Goal: Task Accomplishment & Management: Use online tool/utility

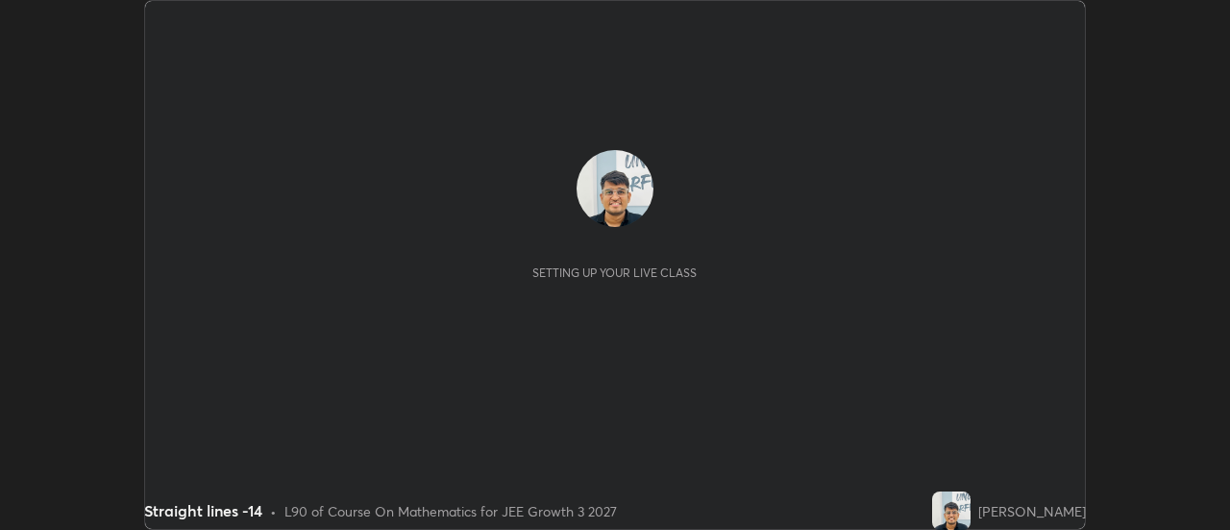
scroll to position [530, 1229]
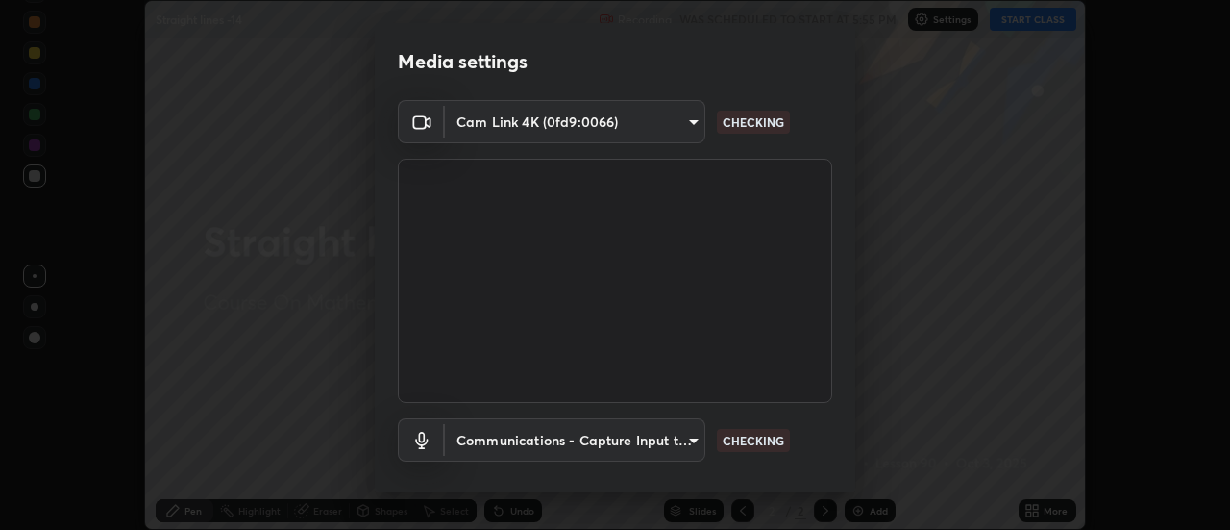
type input "bb472acd43814c493e76e7b6f69679a6546984a9169f098bd099272128ff4822"
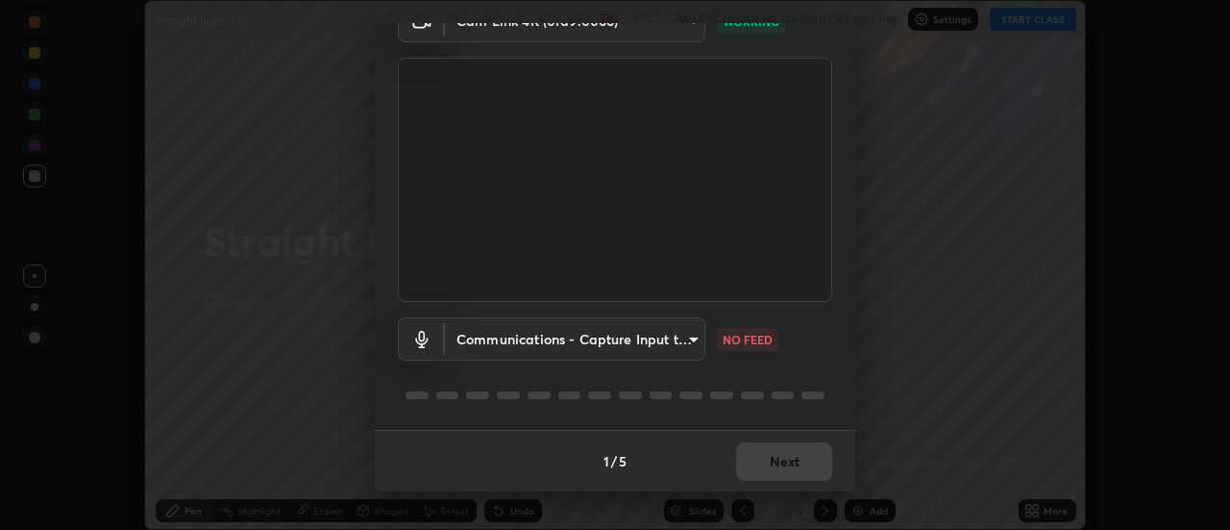
click at [565, 350] on body "Erase all Straight lines -14 Recording WAS SCHEDULED TO START AT 5:55 PM Settin…" at bounding box center [615, 265] width 1230 height 530
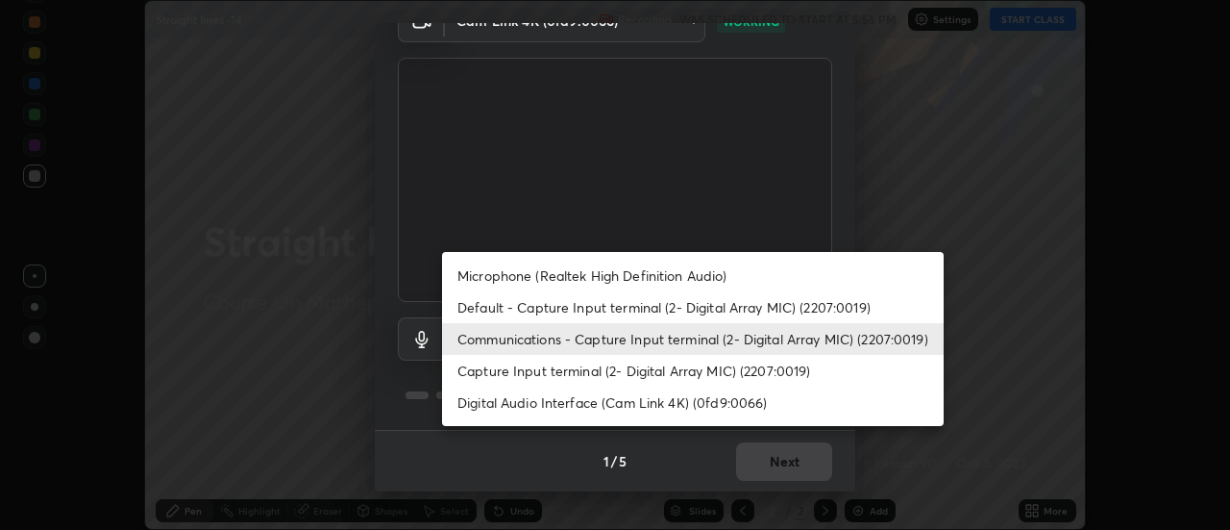
click at [494, 309] on li "Default - Capture Input terminal (2- Digital Array MIC) (2207:0019)" at bounding box center [693, 307] width 502 height 32
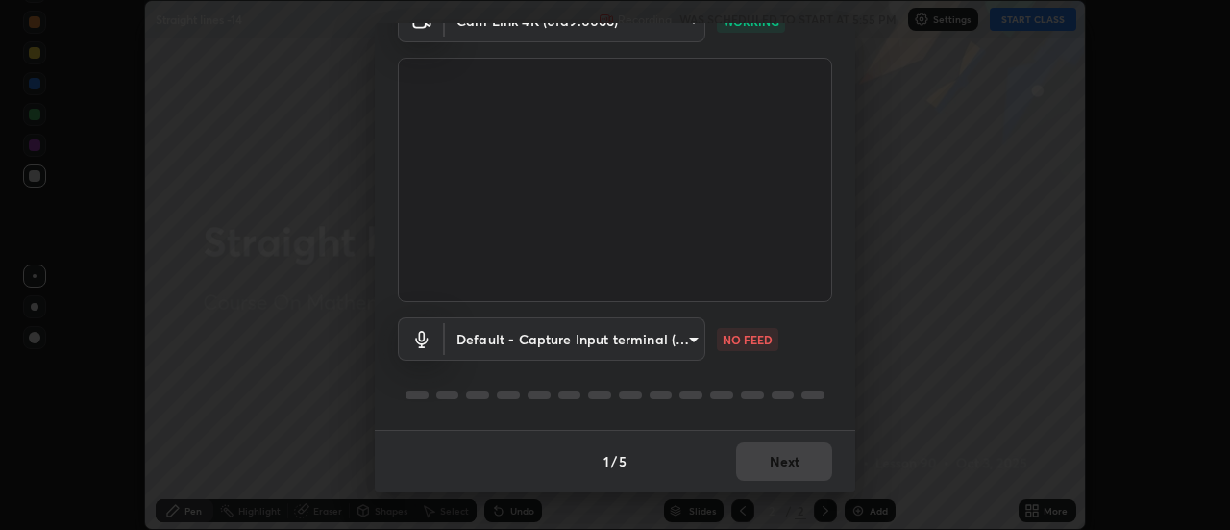
click at [487, 342] on body "Erase all Straight lines -14 Recording WAS SCHEDULED TO START AT 5:55 PM Settin…" at bounding box center [615, 265] width 1230 height 530
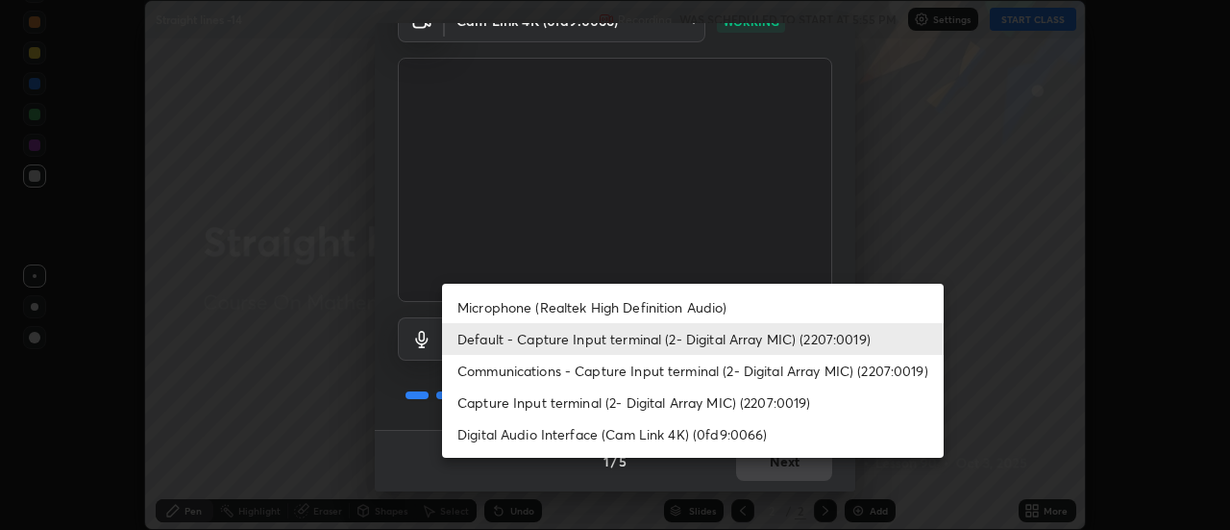
click at [484, 365] on li "Communications - Capture Input terminal (2- Digital Array MIC) (2207:0019)" at bounding box center [693, 371] width 502 height 32
type input "communications"
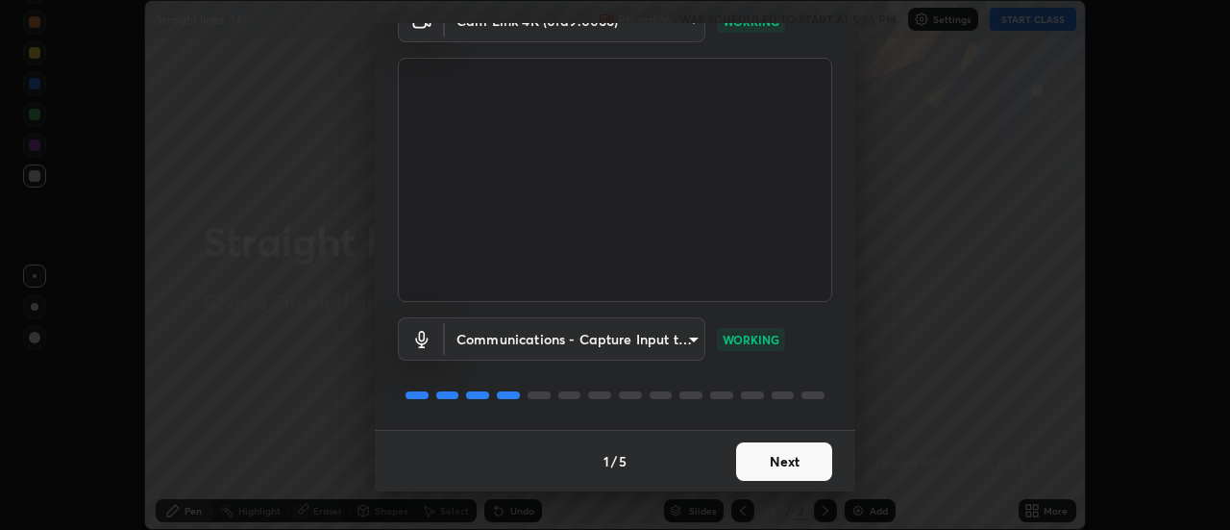
click at [774, 469] on button "Next" at bounding box center [784, 461] width 96 height 38
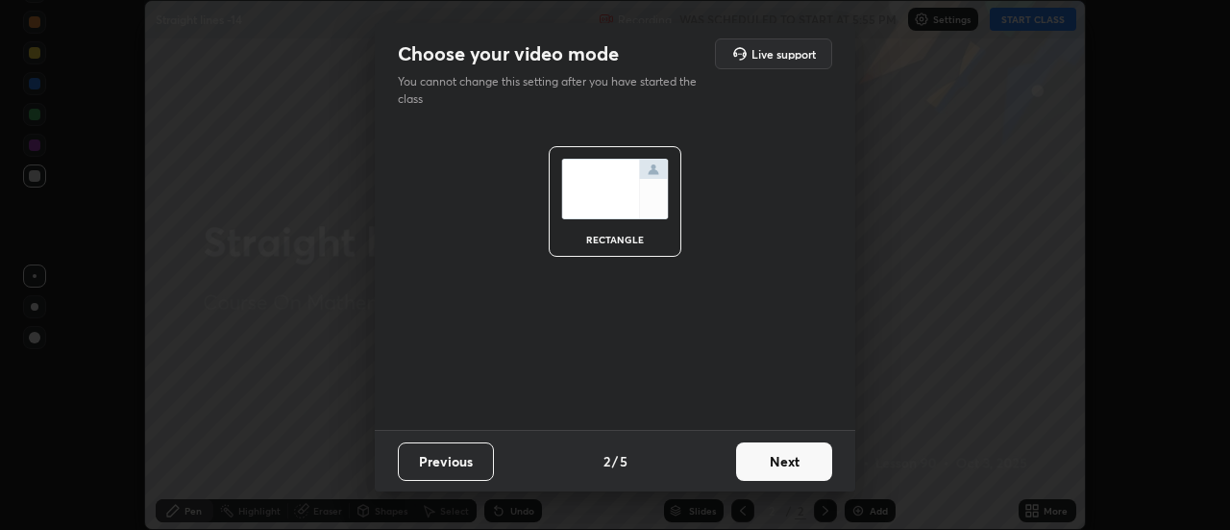
scroll to position [0, 0]
click at [797, 461] on button "Next" at bounding box center [784, 461] width 96 height 38
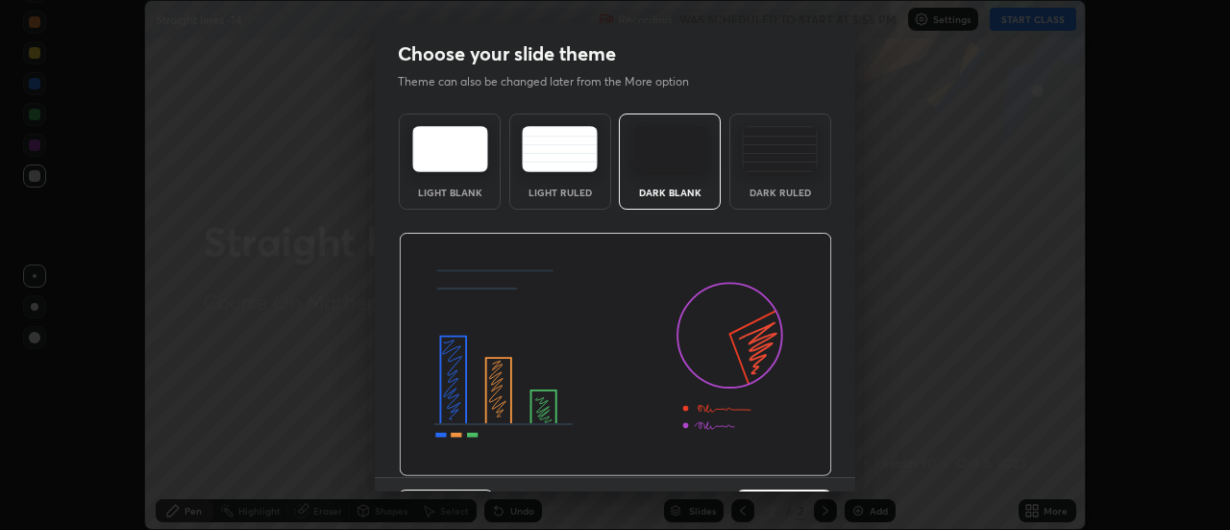
scroll to position [47, 0]
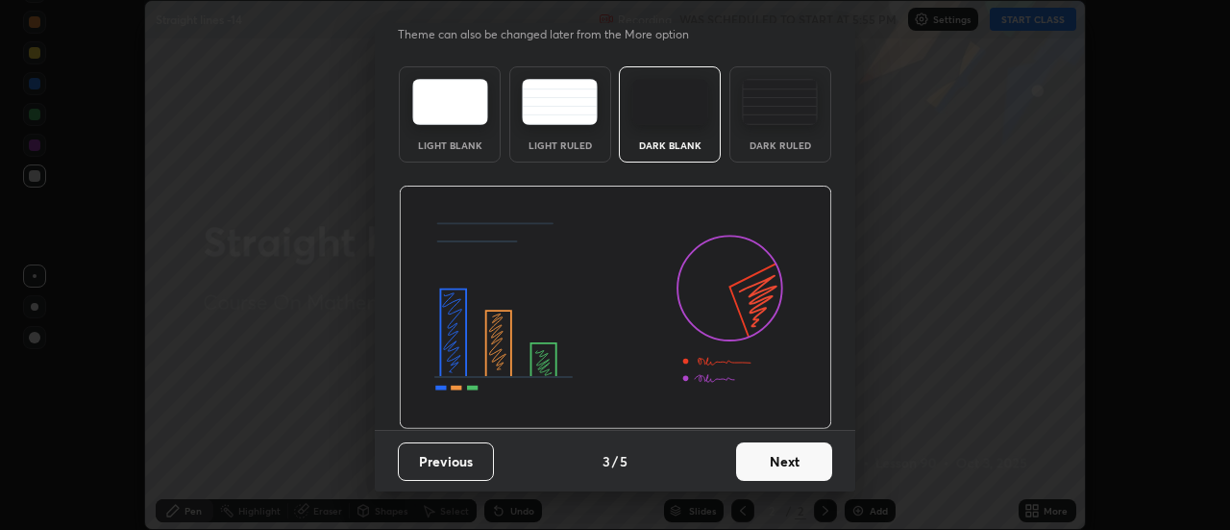
click at [788, 453] on button "Next" at bounding box center [784, 461] width 96 height 38
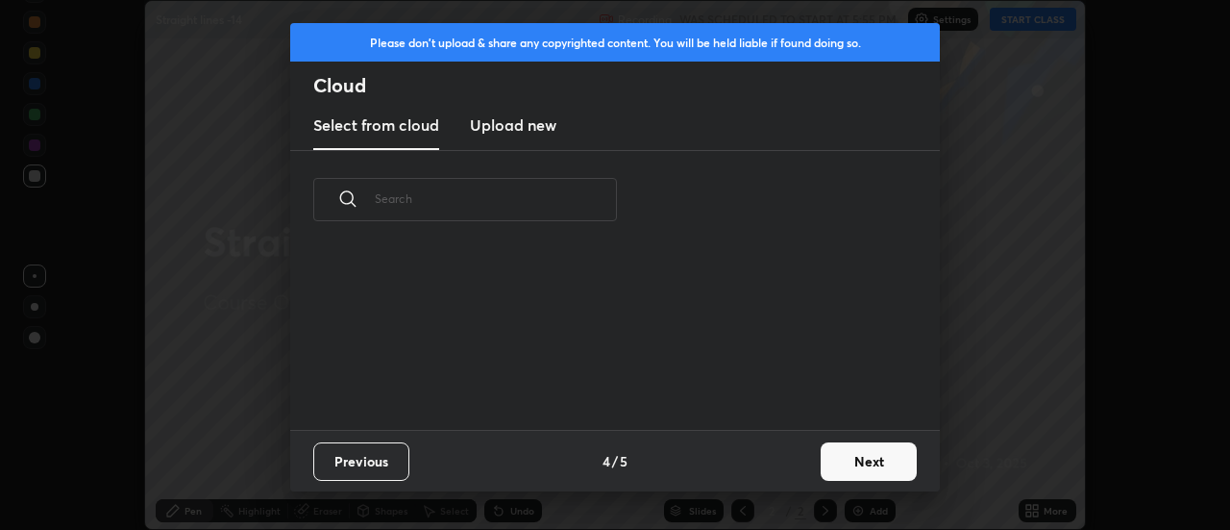
click at [844, 446] on button "Next" at bounding box center [869, 461] width 96 height 38
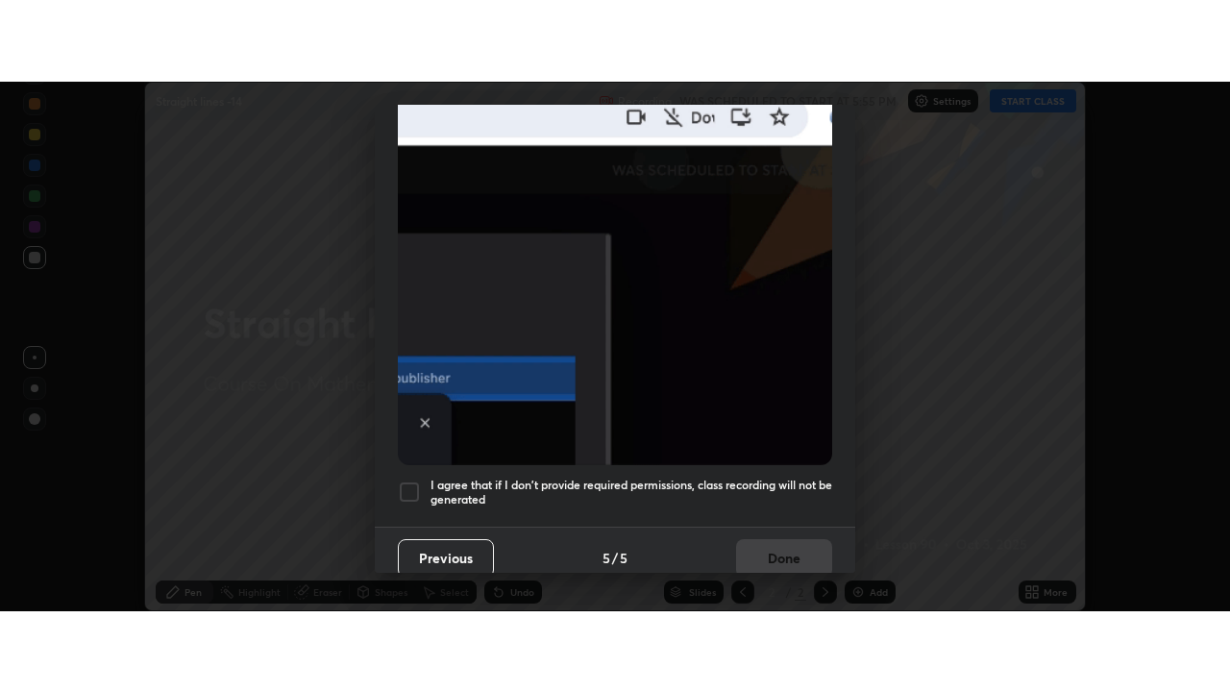
scroll to position [493, 0]
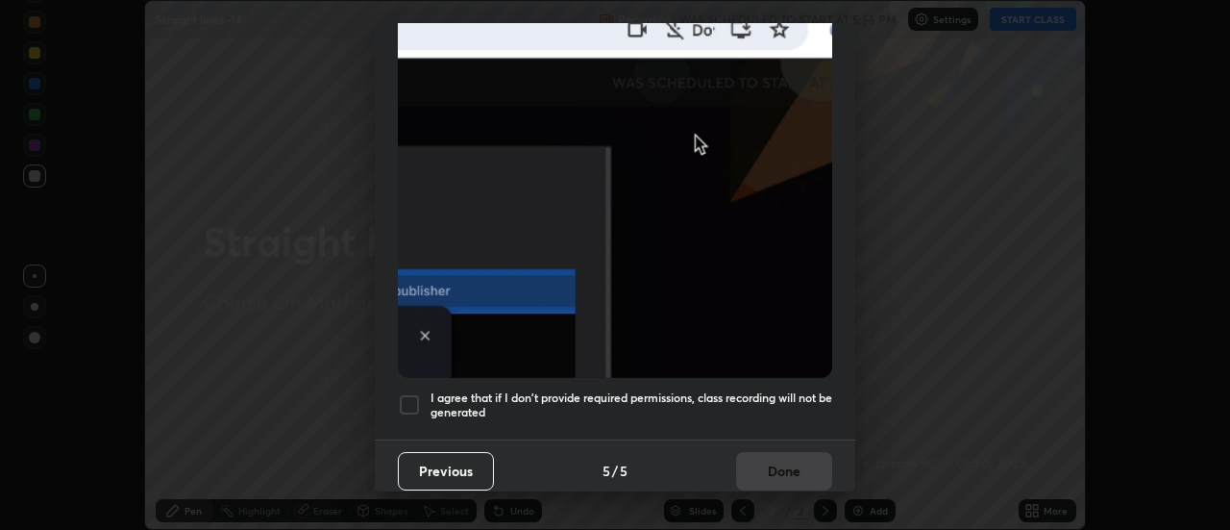
click at [684, 390] on h5 "I agree that if I don't provide required permissions, class recording will not …" at bounding box center [632, 405] width 402 height 30
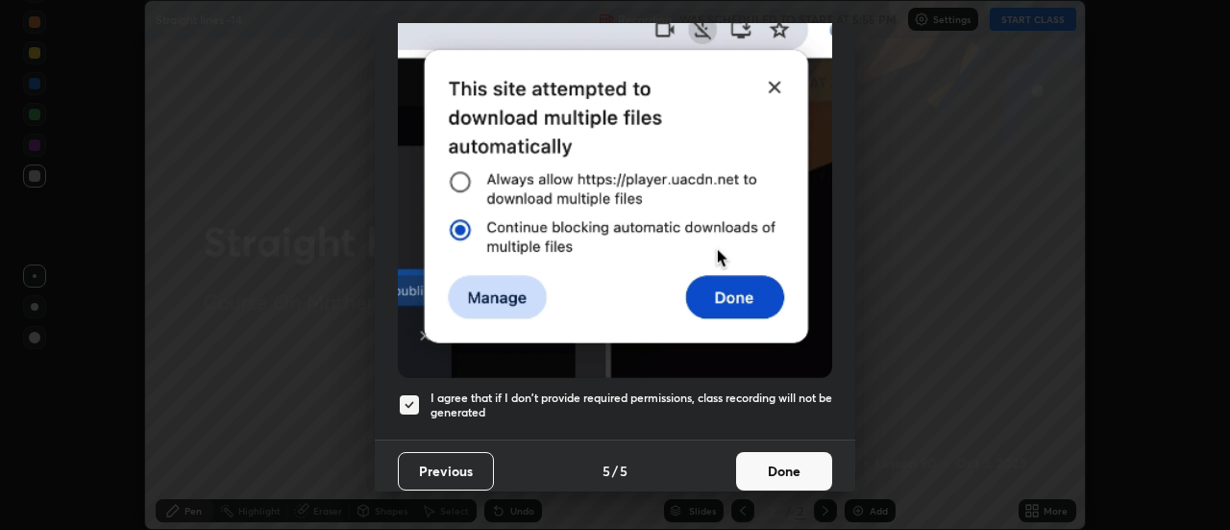
click at [767, 461] on button "Done" at bounding box center [784, 471] width 96 height 38
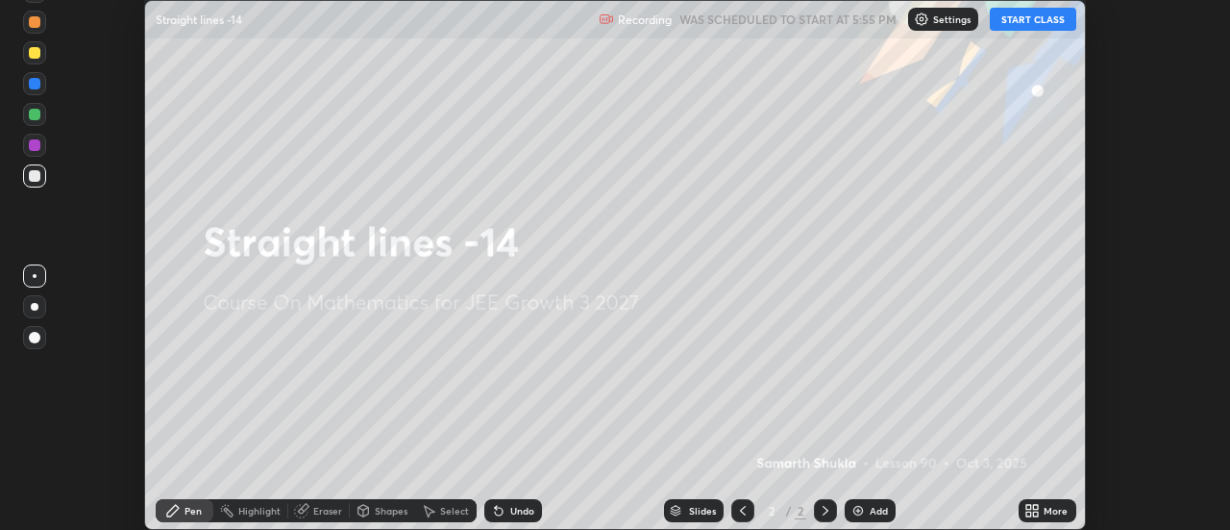
click at [1029, 513] on icon at bounding box center [1029, 513] width 5 height 5
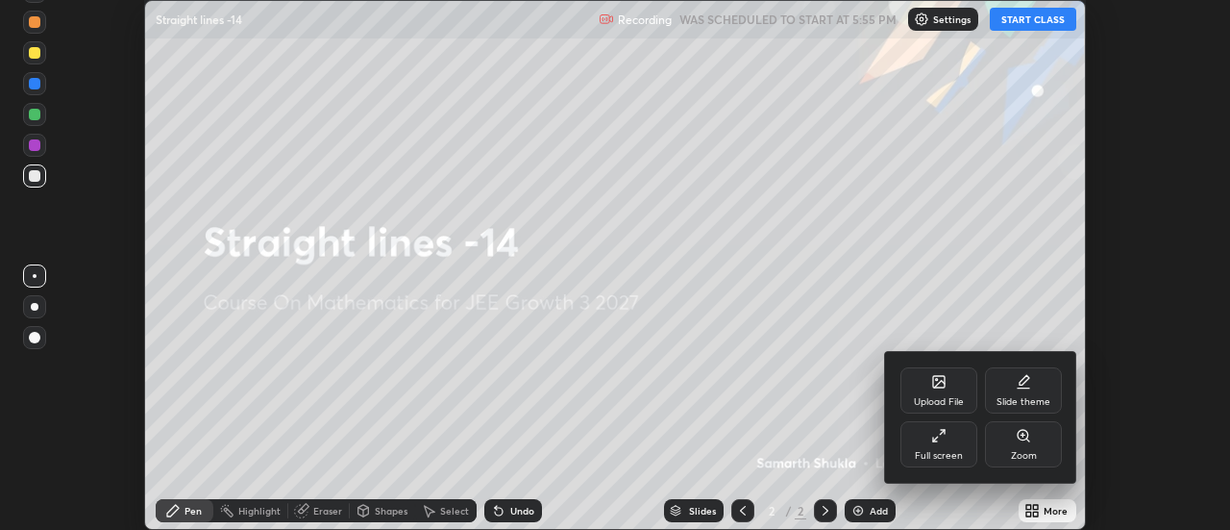
click at [935, 444] on div "Full screen" at bounding box center [939, 444] width 77 height 46
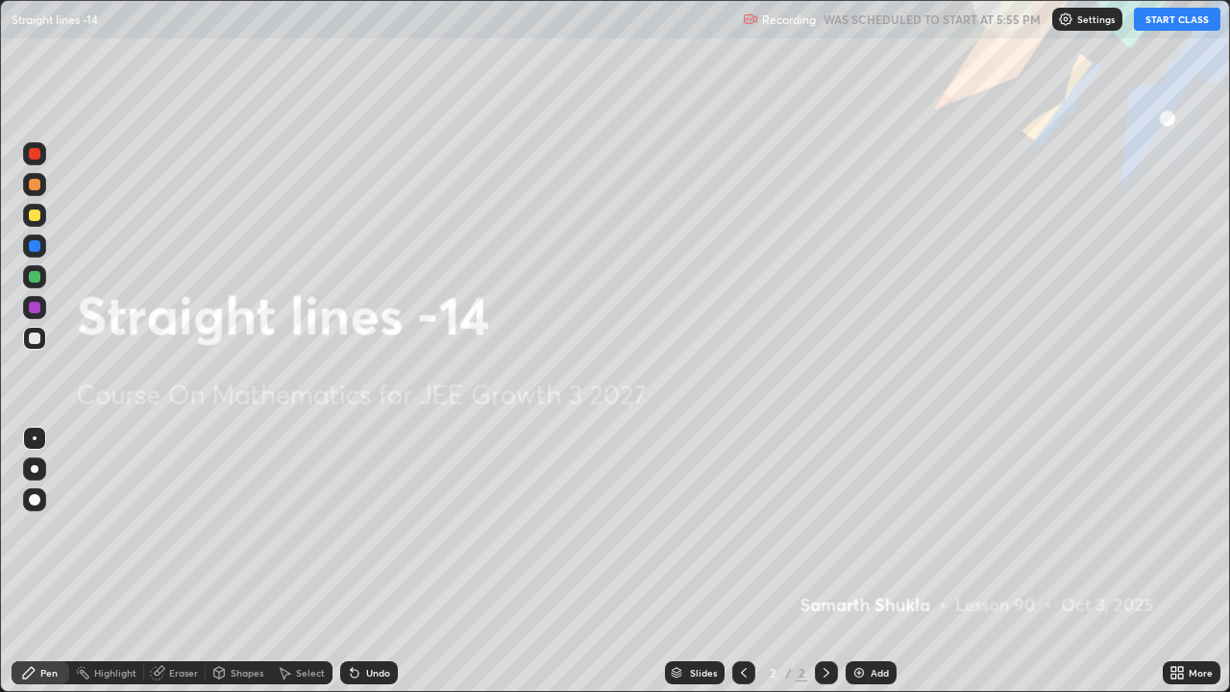
scroll to position [692, 1230]
click at [1148, 30] on button "START CLASS" at bounding box center [1177, 19] width 87 height 23
click at [877, 529] on div "Add" at bounding box center [871, 672] width 51 height 23
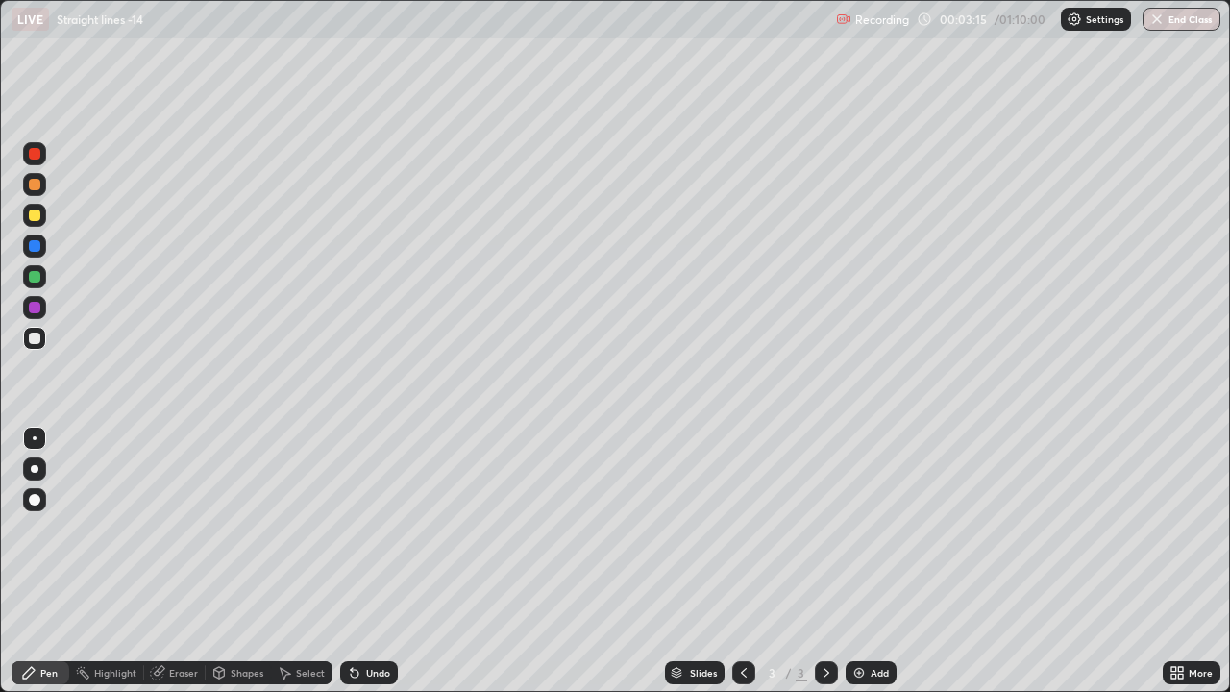
click at [34, 216] on div at bounding box center [35, 216] width 12 height 12
click at [300, 529] on div "Select" at bounding box center [302, 673] width 62 height 38
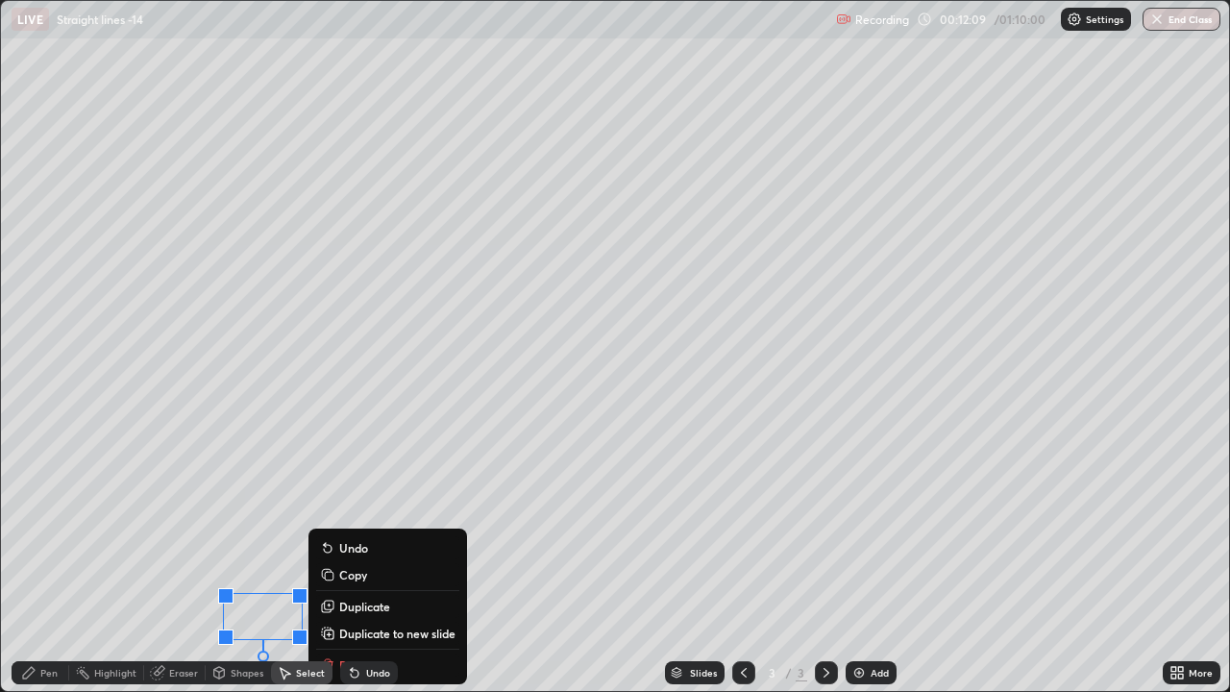
click at [60, 529] on div "Pen" at bounding box center [41, 672] width 58 height 23
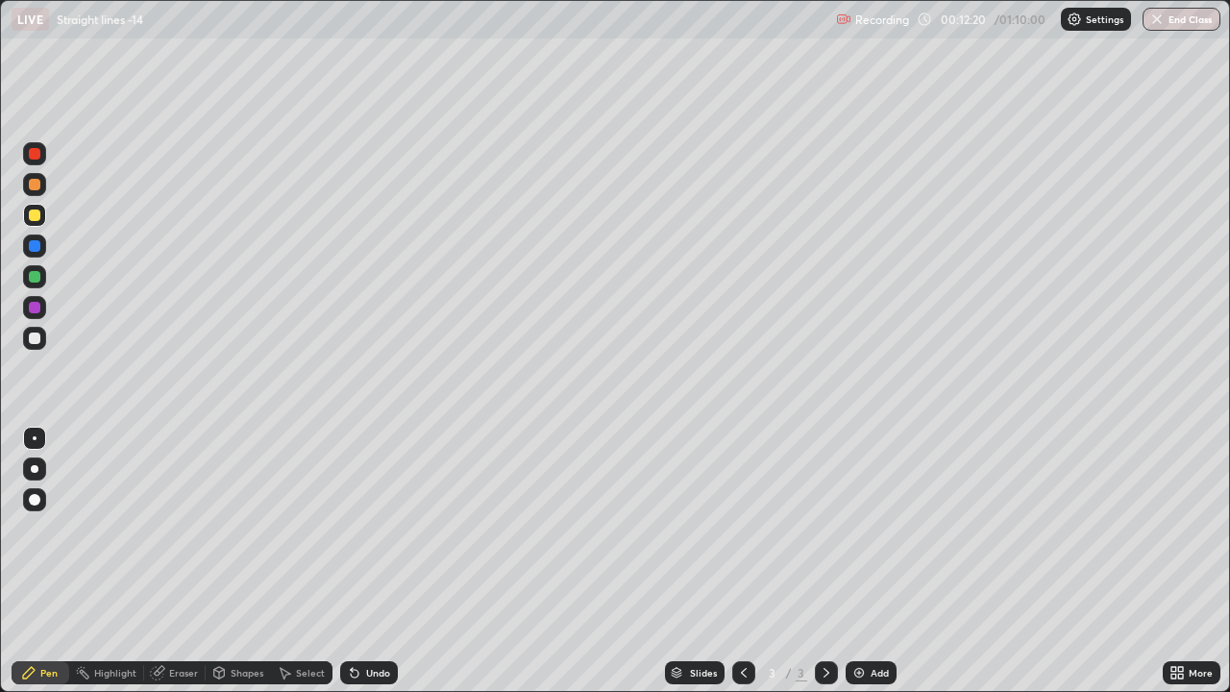
click at [355, 529] on icon at bounding box center [354, 672] width 15 height 15
click at [860, 529] on img at bounding box center [859, 672] width 15 height 15
click at [36, 343] on div at bounding box center [35, 339] width 12 height 12
click at [366, 529] on div "Undo" at bounding box center [378, 673] width 24 height 10
click at [352, 529] on icon at bounding box center [355, 674] width 8 height 8
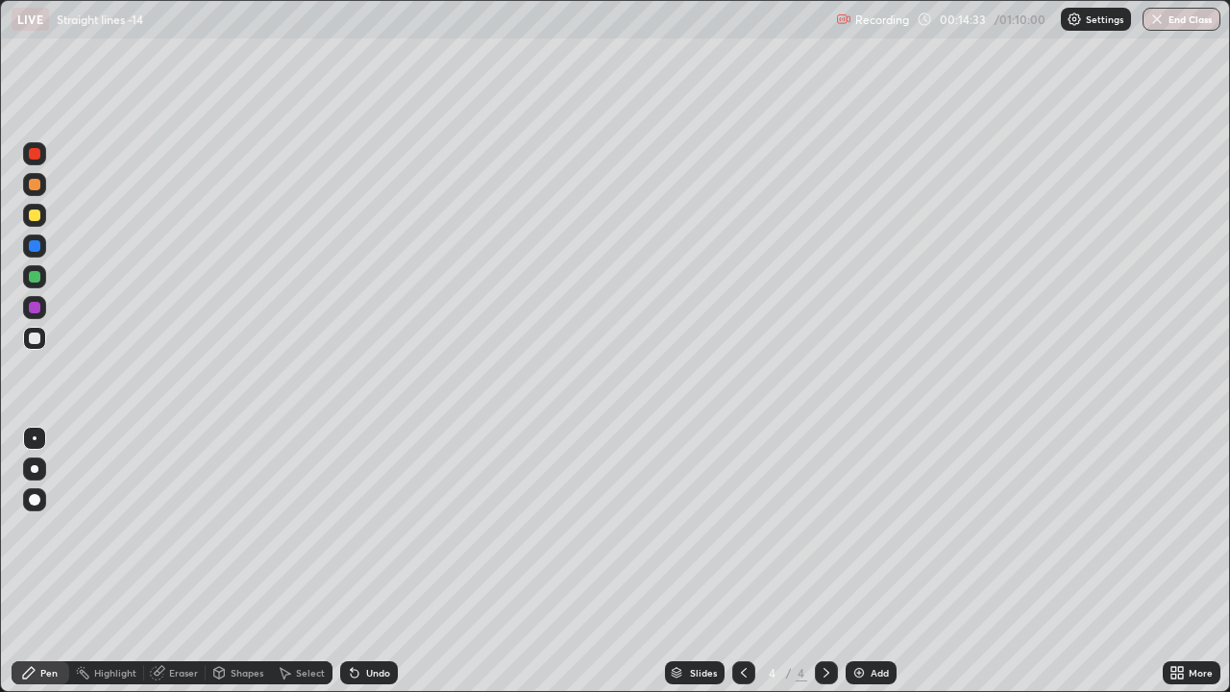
click at [29, 281] on div at bounding box center [35, 277] width 12 height 12
click at [871, 529] on div "Add" at bounding box center [871, 672] width 51 height 23
click at [30, 309] on div at bounding box center [35, 308] width 12 height 12
click at [35, 155] on div at bounding box center [35, 154] width 12 height 12
click at [168, 529] on div "Eraser" at bounding box center [175, 672] width 62 height 23
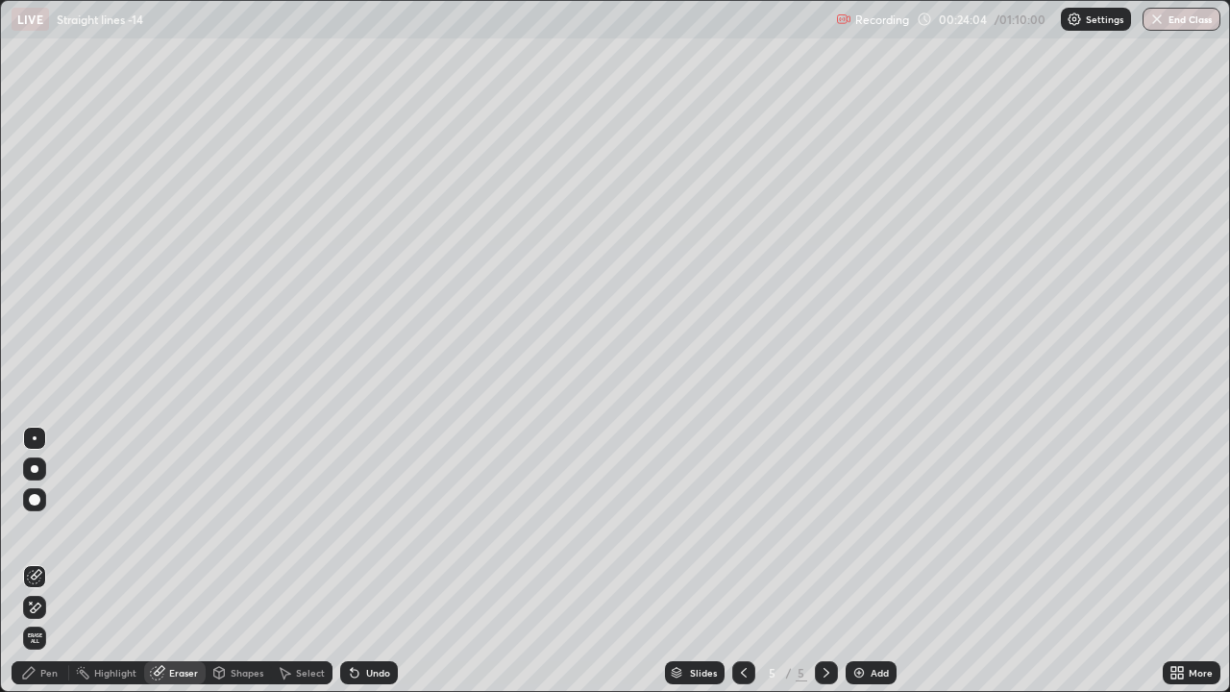
click at [300, 529] on div "Select" at bounding box center [310, 673] width 29 height 10
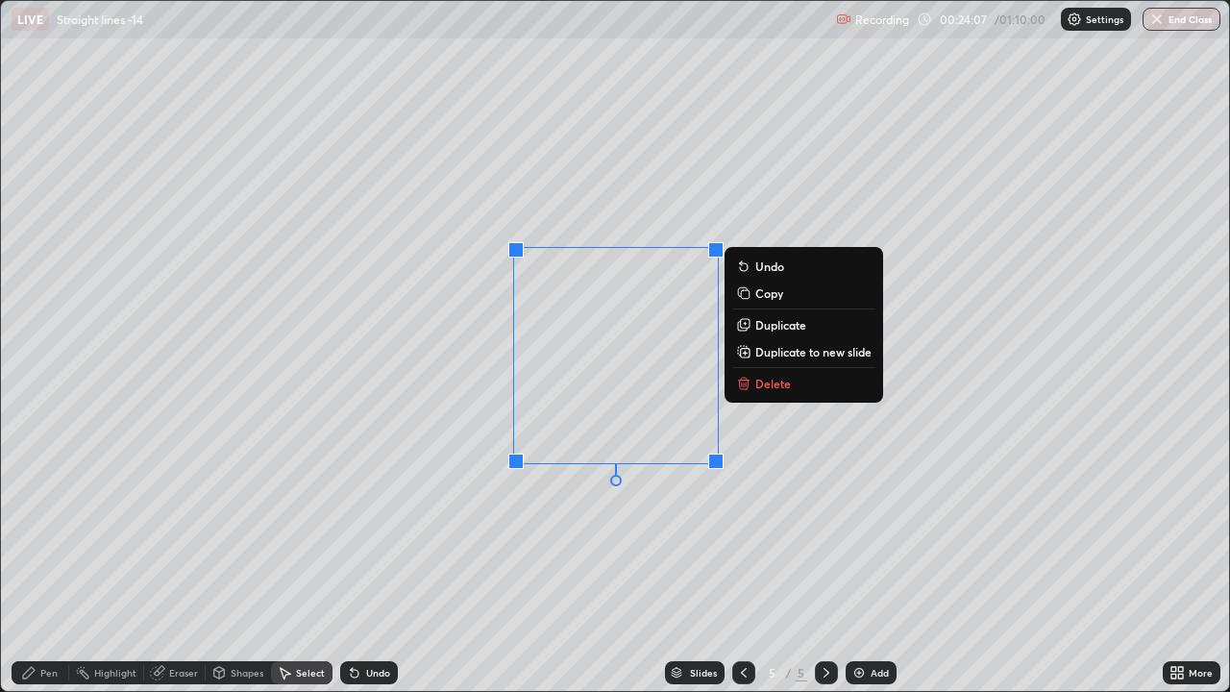
click at [762, 381] on p "Delete" at bounding box center [773, 383] width 36 height 15
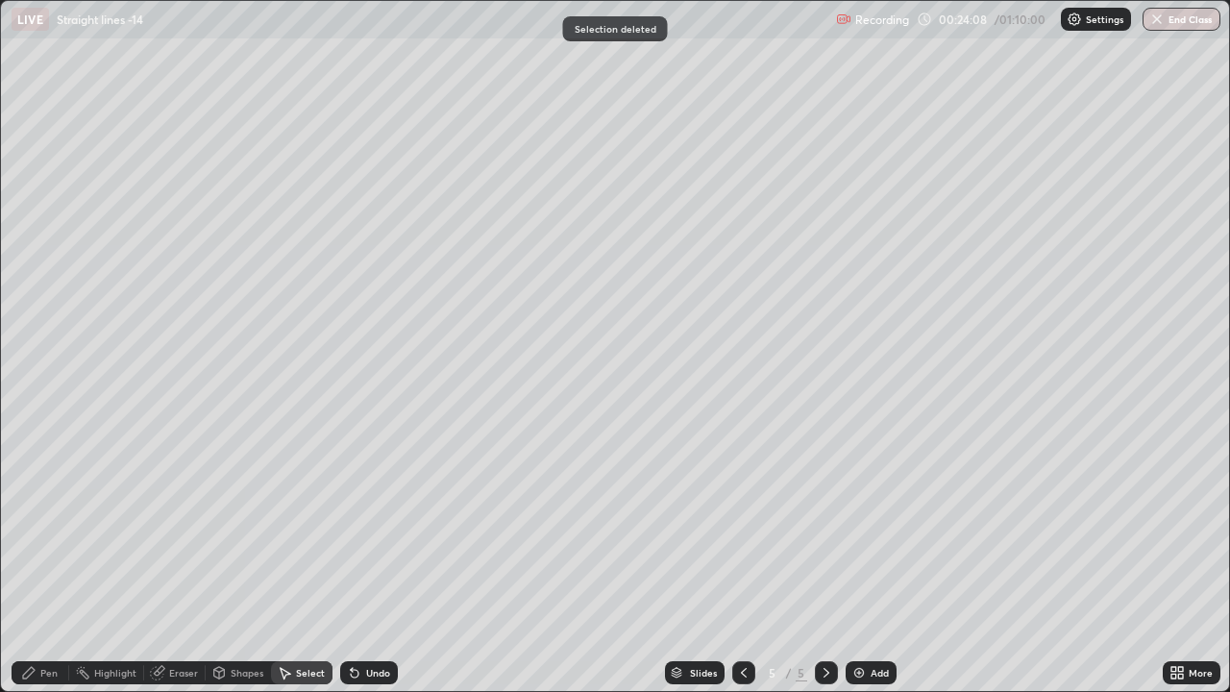
click at [48, 529] on div "Pen" at bounding box center [48, 673] width 17 height 10
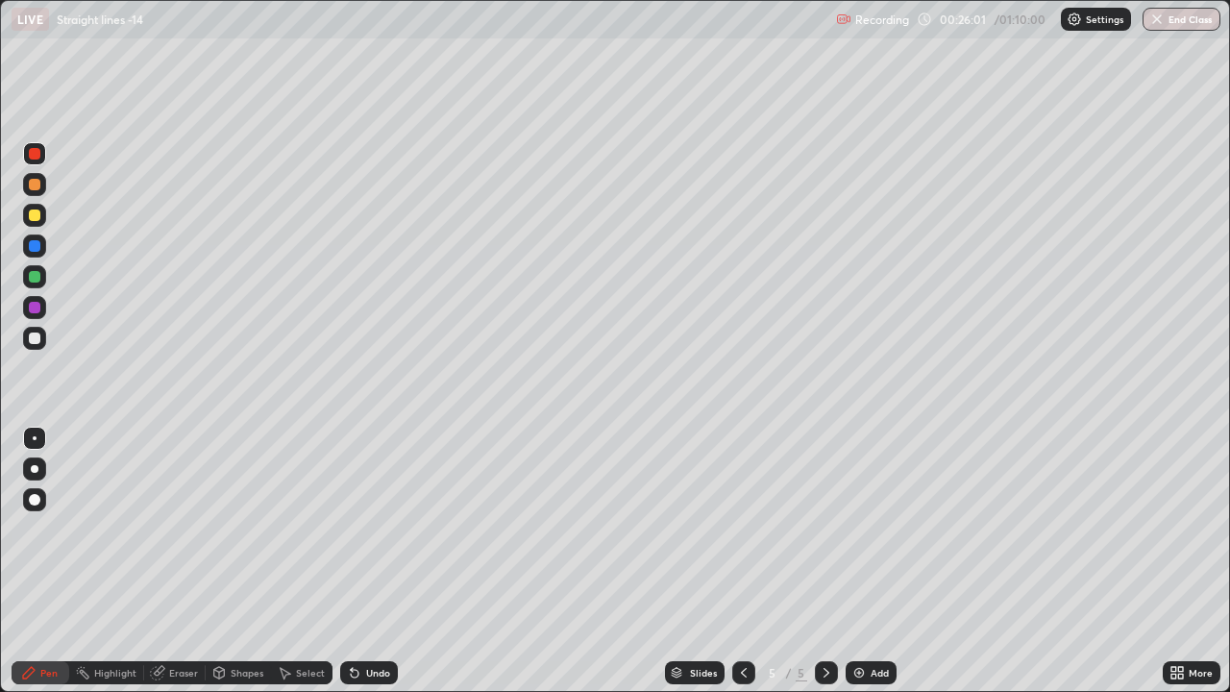
click at [874, 529] on div "Add" at bounding box center [880, 673] width 18 height 10
click at [37, 216] on div at bounding box center [35, 216] width 12 height 12
click at [177, 529] on div "Eraser" at bounding box center [183, 673] width 29 height 10
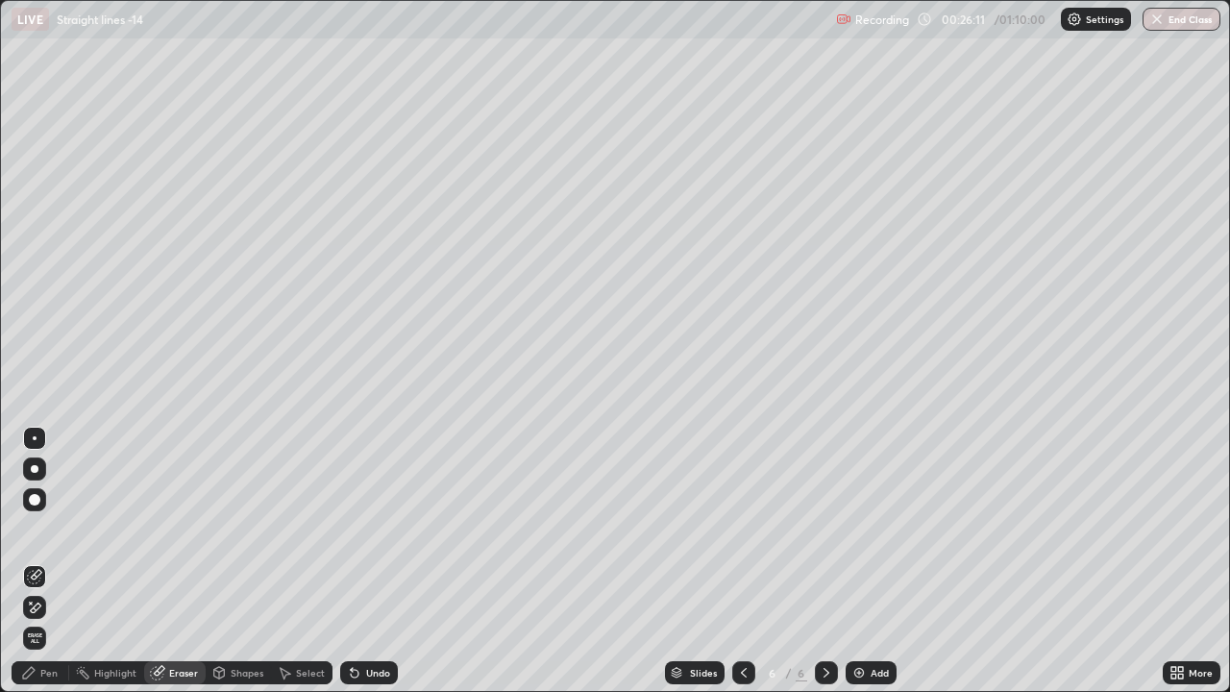
click at [62, 529] on div "Pen" at bounding box center [41, 672] width 58 height 23
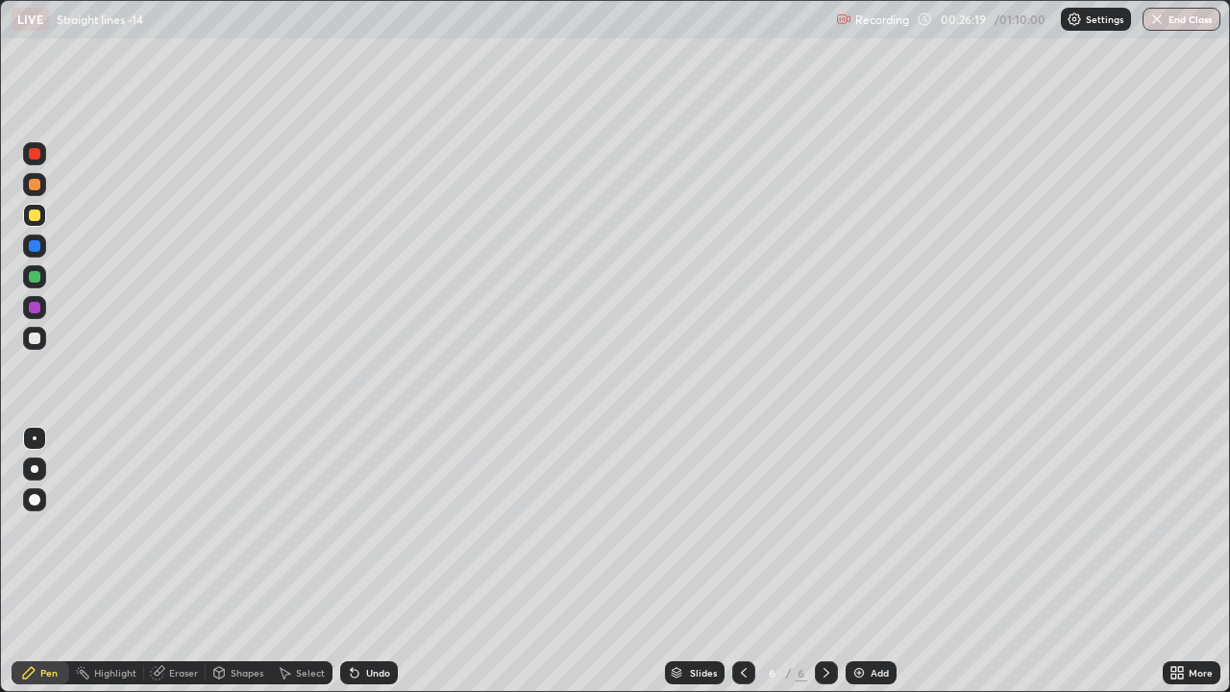
click at [738, 529] on icon at bounding box center [743, 672] width 15 height 15
click at [825, 529] on icon at bounding box center [826, 672] width 15 height 15
click at [372, 529] on div "Undo" at bounding box center [369, 672] width 58 height 23
click at [377, 529] on div "Undo" at bounding box center [369, 672] width 58 height 23
click at [389, 529] on div "Undo" at bounding box center [369, 672] width 58 height 23
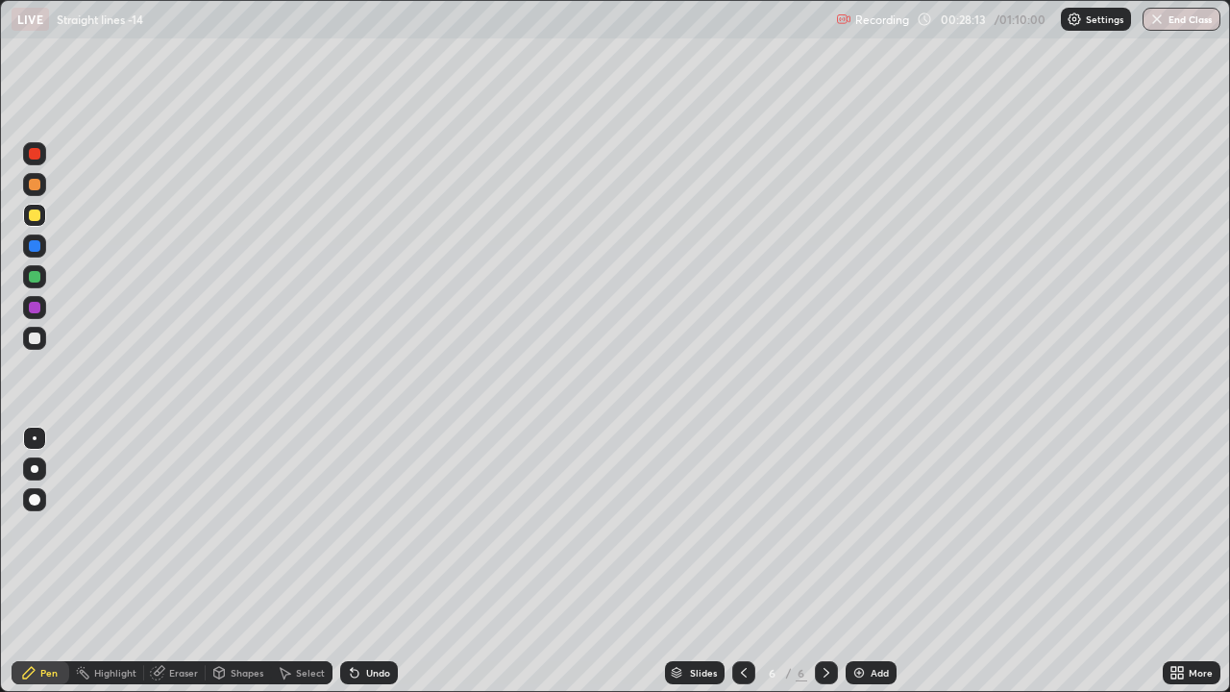
click at [391, 529] on div "Undo" at bounding box center [369, 672] width 58 height 23
click at [394, 529] on div "Undo" at bounding box center [369, 672] width 58 height 23
click at [35, 159] on div at bounding box center [35, 154] width 12 height 12
click at [35, 216] on div at bounding box center [35, 216] width 12 height 12
click at [38, 305] on div at bounding box center [35, 308] width 12 height 12
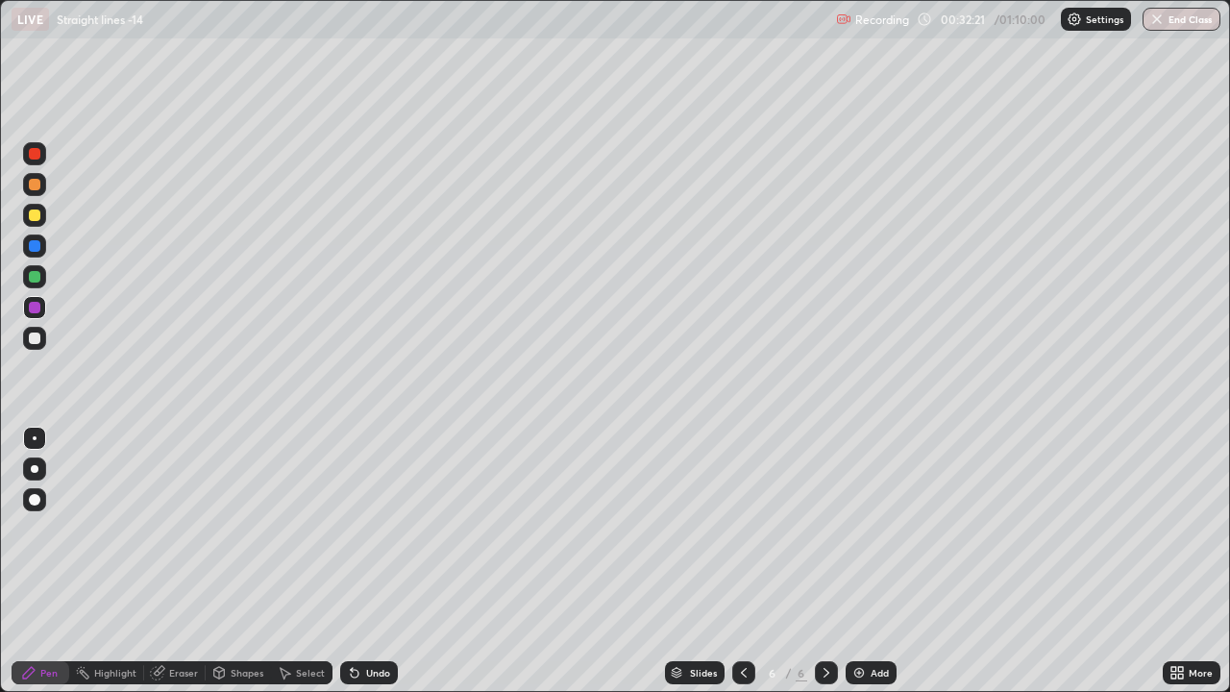
click at [35, 152] on div at bounding box center [35, 154] width 12 height 12
click at [35, 280] on div at bounding box center [35, 277] width 12 height 12
click at [859, 529] on img at bounding box center [859, 672] width 15 height 15
click at [37, 188] on div at bounding box center [35, 185] width 12 height 12
click at [39, 220] on div at bounding box center [34, 215] width 23 height 23
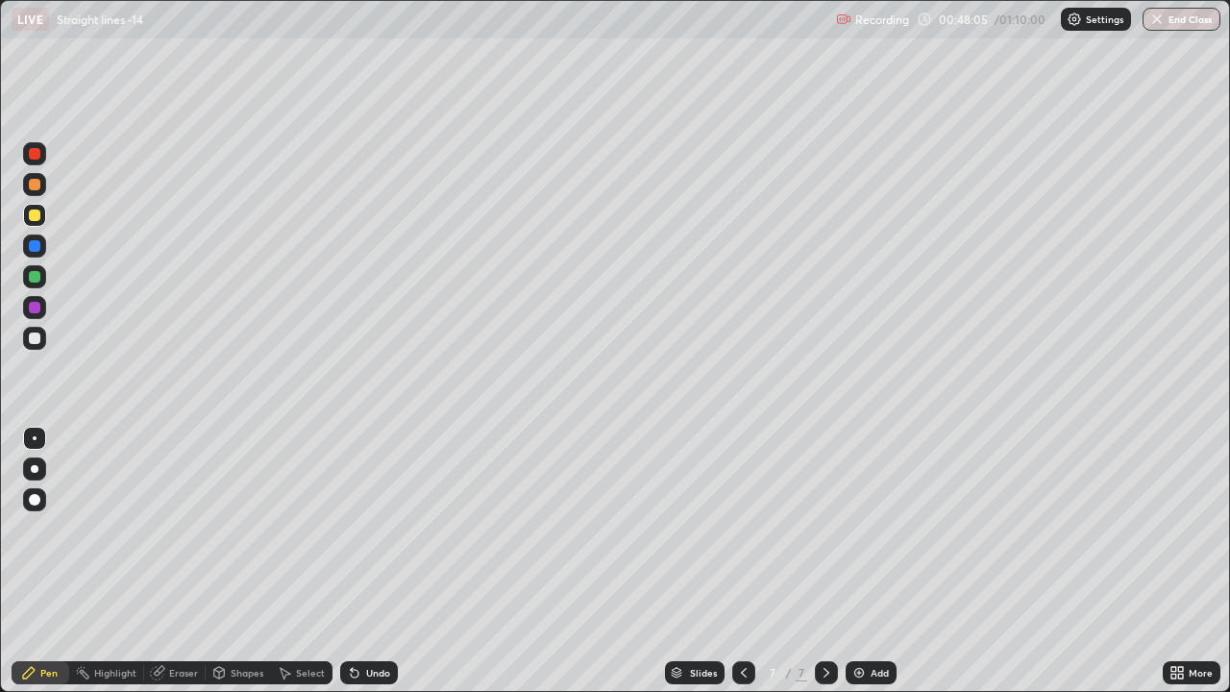
click at [35, 254] on div at bounding box center [34, 246] width 23 height 23
click at [35, 213] on div at bounding box center [35, 216] width 12 height 12
click at [37, 154] on div at bounding box center [35, 154] width 12 height 12
click at [302, 529] on div "Select" at bounding box center [302, 672] width 62 height 23
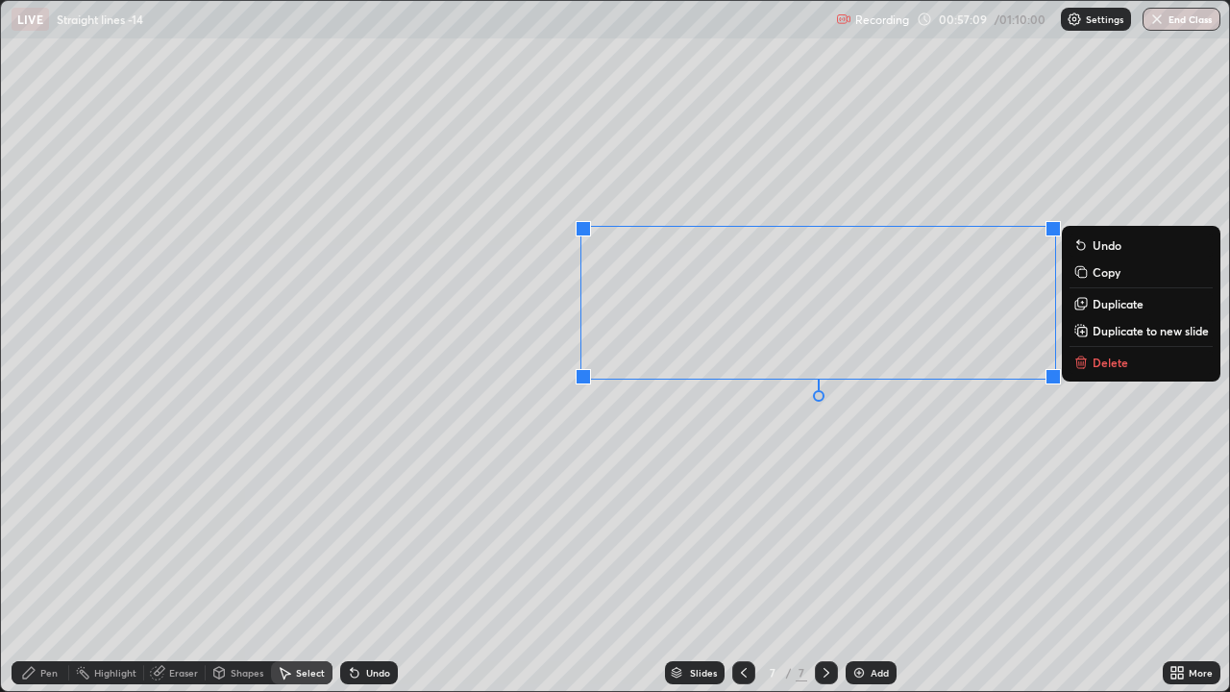
click at [1070, 365] on button "Delete" at bounding box center [1141, 362] width 143 height 23
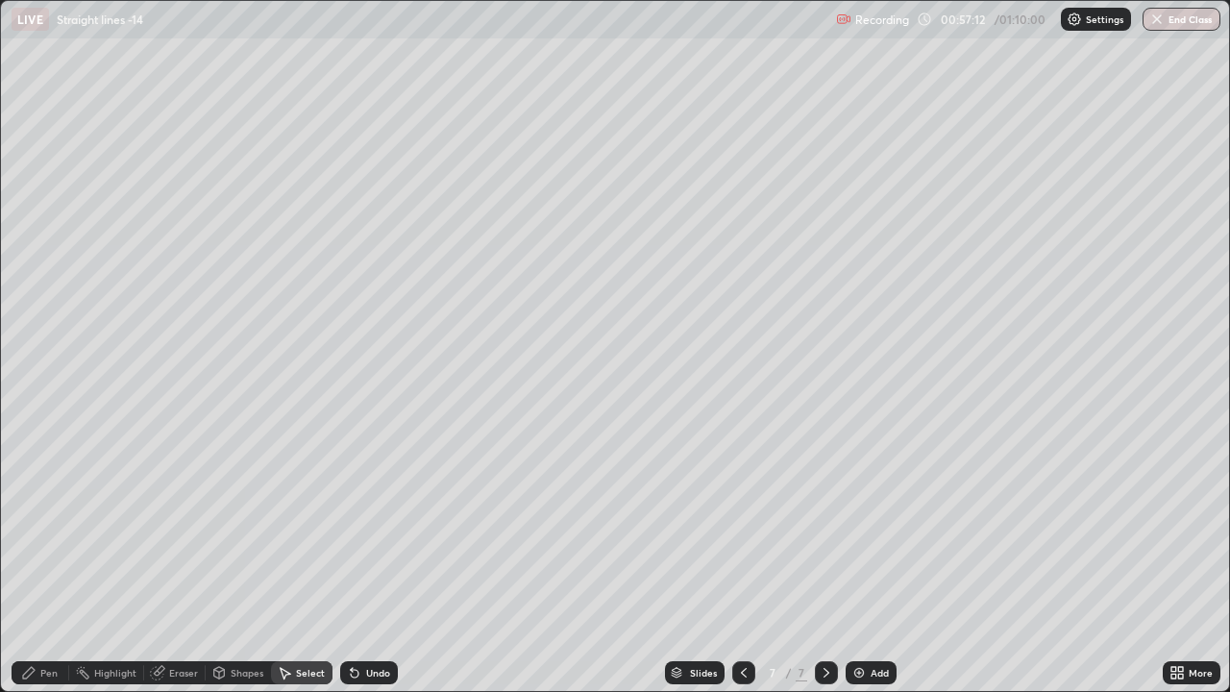
click at [51, 529] on div "Pen" at bounding box center [48, 673] width 17 height 10
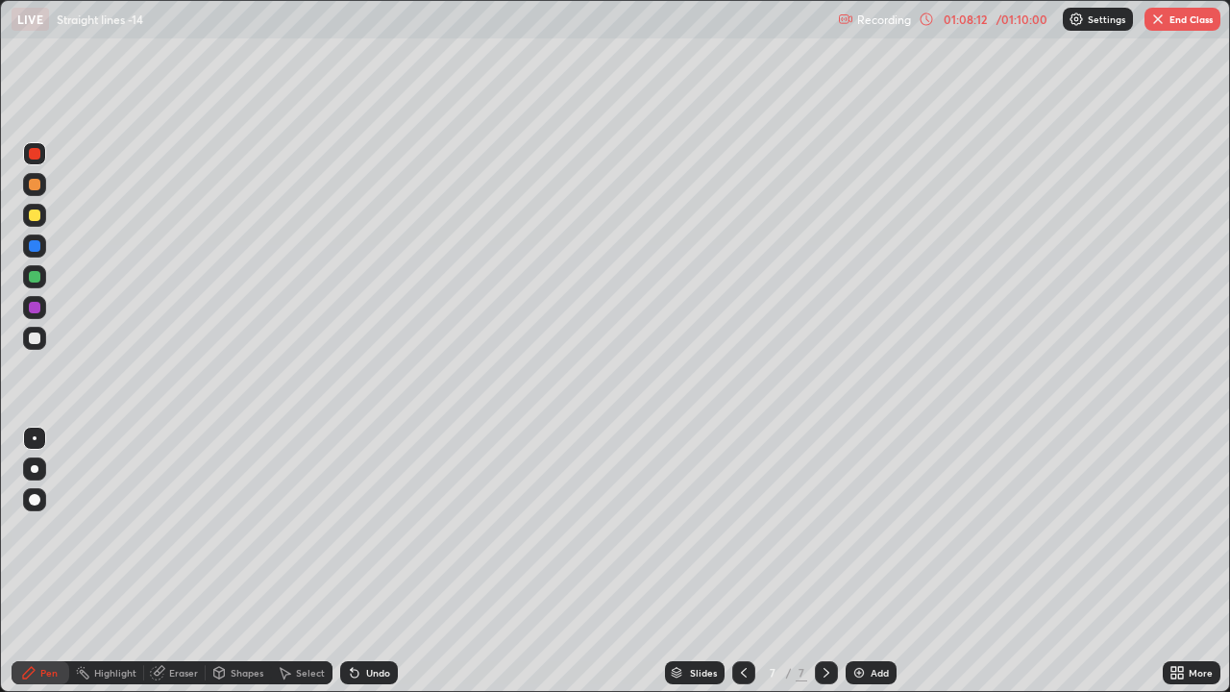
click at [1184, 21] on button "End Class" at bounding box center [1183, 19] width 76 height 23
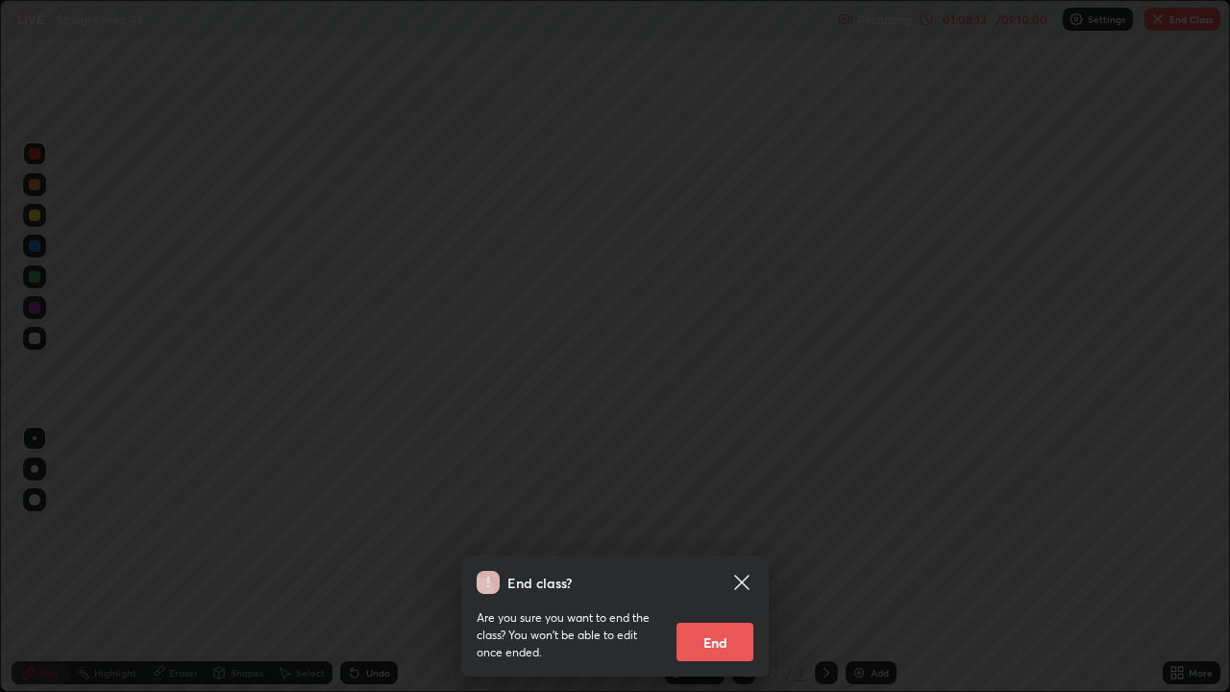
click at [719, 529] on button "End" at bounding box center [715, 642] width 77 height 38
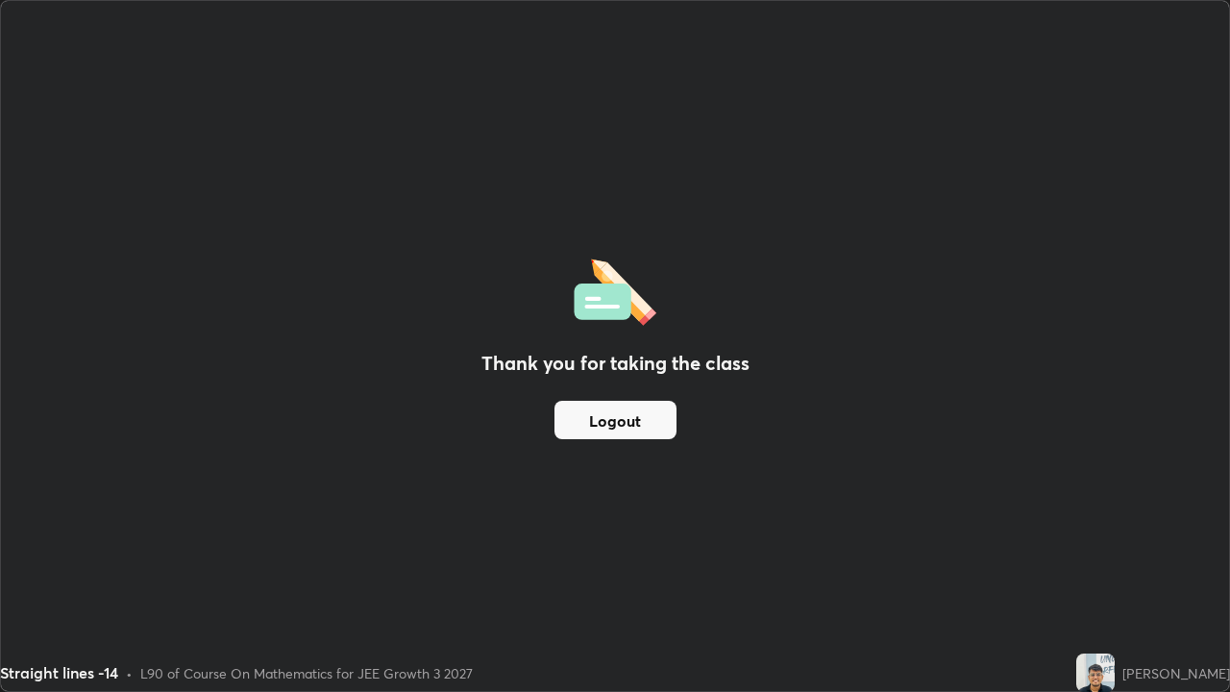
click at [617, 431] on button "Logout" at bounding box center [616, 420] width 122 height 38
